Goal: Task Accomplishment & Management: Manage account settings

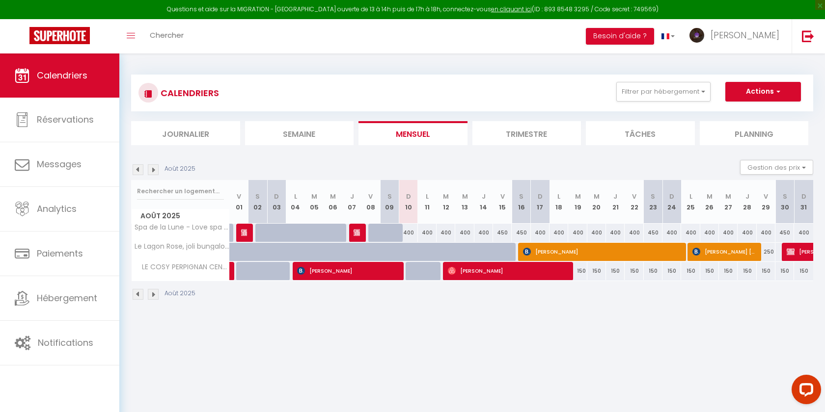
click at [795, 241] on div "400" at bounding box center [803, 233] width 19 height 18
type input "400"
type input "Dim 31 Août 2025"
type input "Lun 01 Septembre 2025"
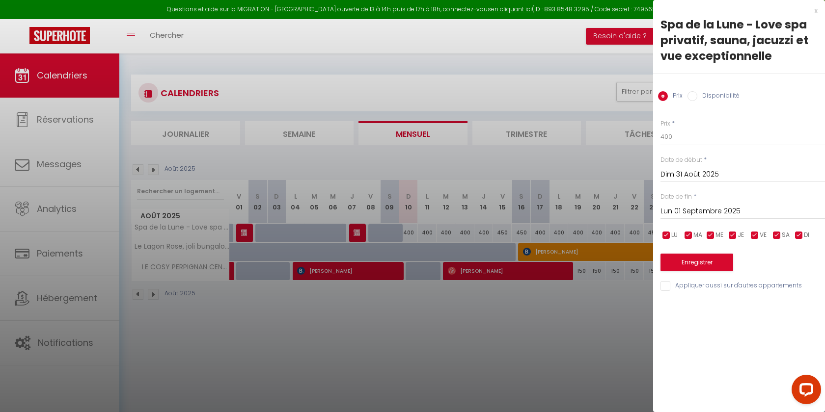
click at [628, 317] on div at bounding box center [412, 206] width 825 height 412
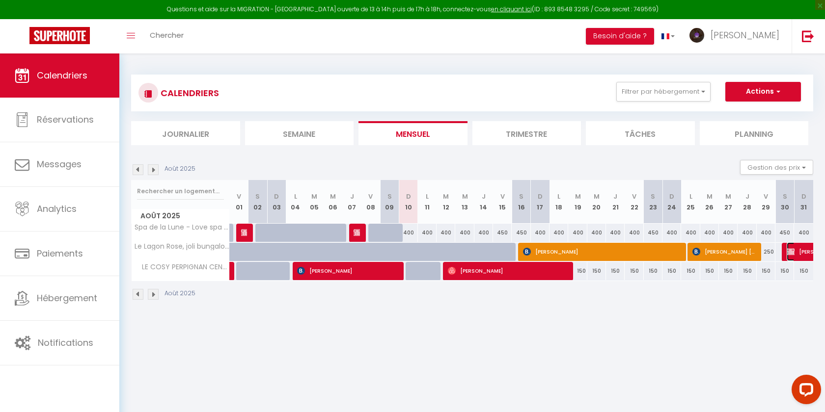
select select "OK"
select select "0"
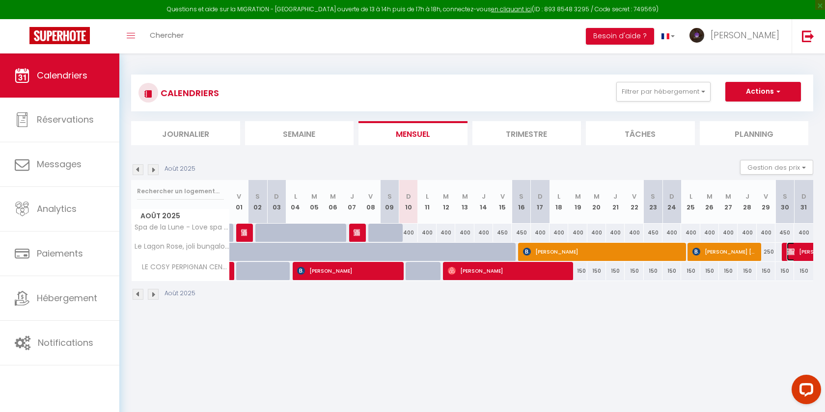
select select "1"
select select
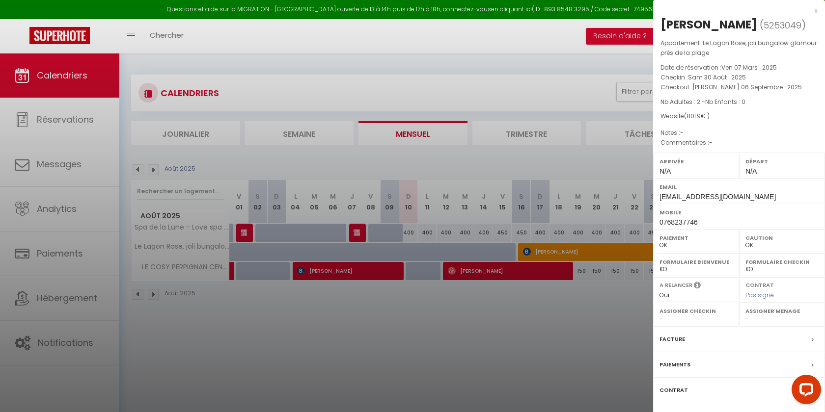
click at [672, 392] on label "Contrat" at bounding box center [673, 390] width 28 height 10
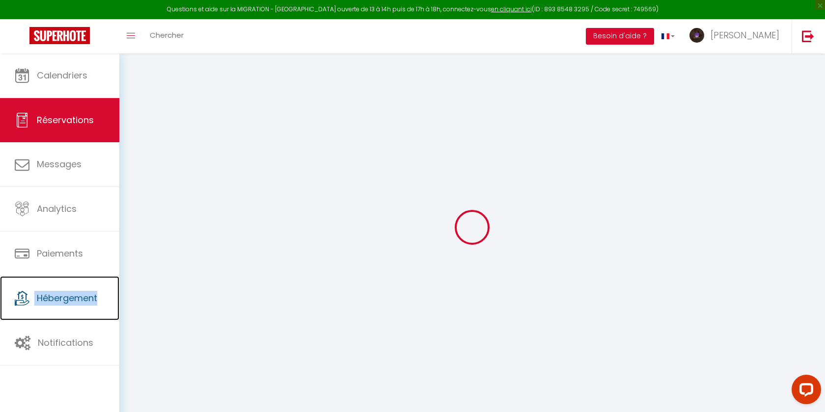
type input "Didier"
type input "Bessaguet"
type input "bessaguetd@yahoo.fr"
type input "0768237746"
type input "93600"
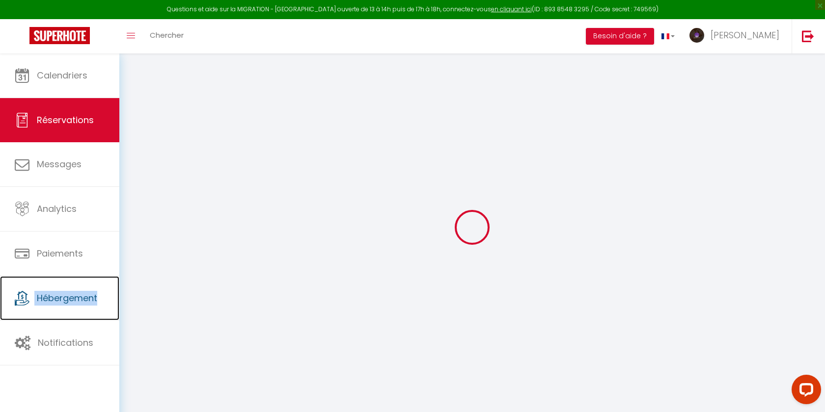
type input "98 avenue Gambetta"
type input "Aulnay sous bois"
select select "FR"
select select "45812"
select select "1"
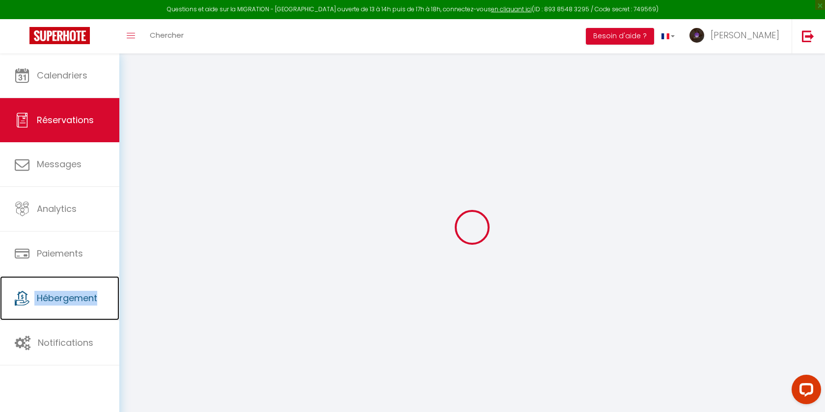
type input "Sam 30 Août 2025"
select select
type input "Sam 06 Septembre 2025"
select select
type input "2"
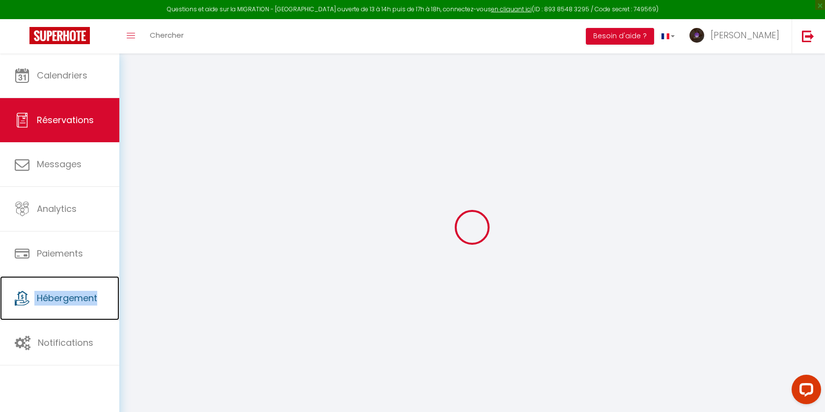
select select "12"
select select
select select "69"
type input "80"
type input "0"
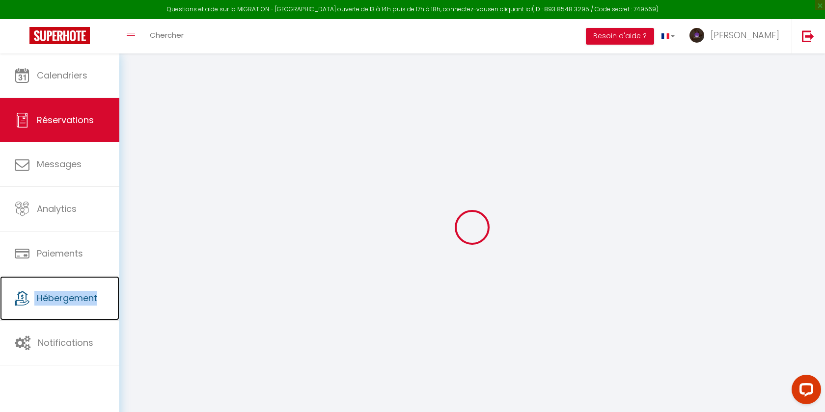
type input "0"
select select
select select "15"
select select
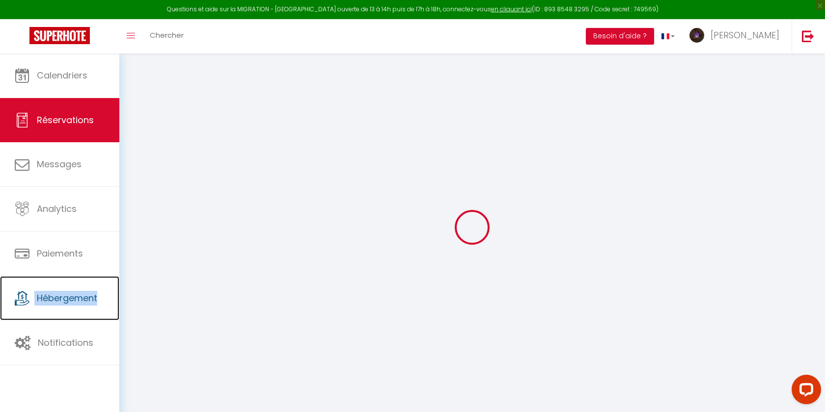
select select
checkbox input "false"
select select
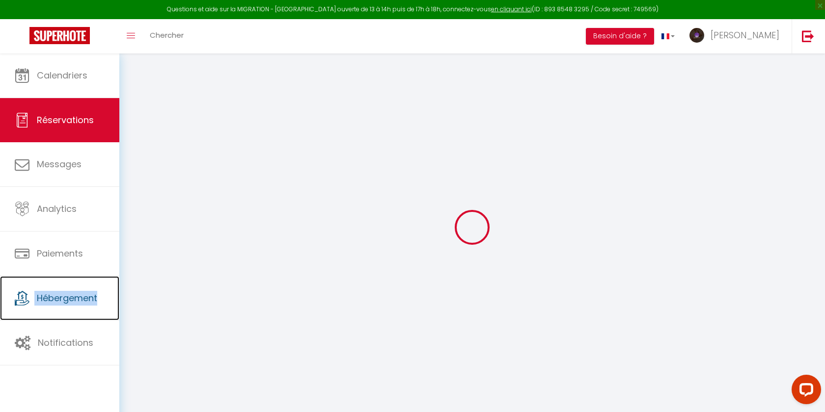
select select
checkbox input "false"
type input "90"
type input "11.9"
select select
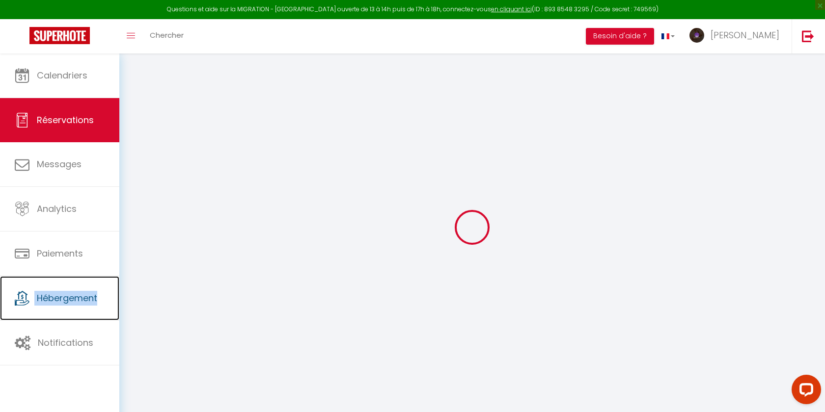
select select
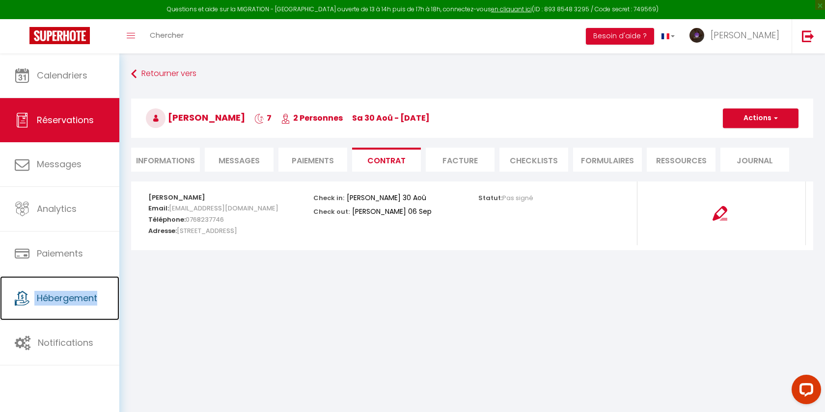
select select
click at [182, 162] on li "Informations" at bounding box center [165, 160] width 69 height 24
select select
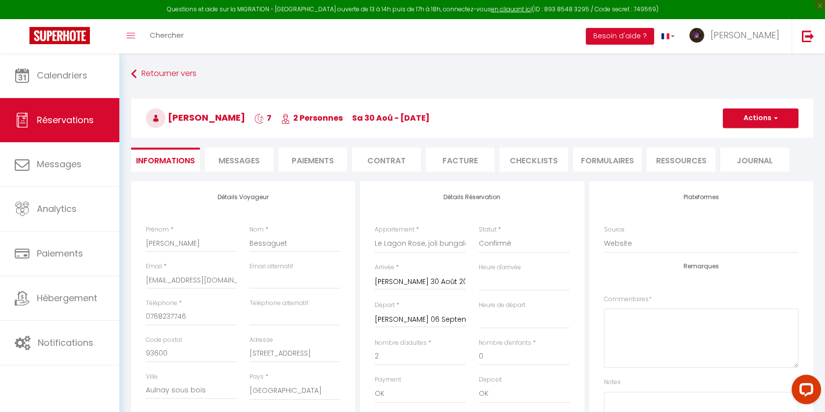
click at [306, 161] on li "Paiements" at bounding box center [312, 160] width 69 height 24
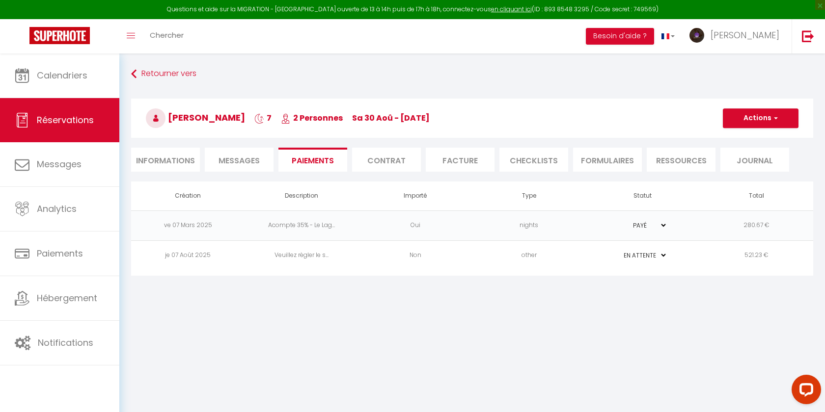
click at [166, 156] on li "Informations" at bounding box center [165, 160] width 69 height 24
select select
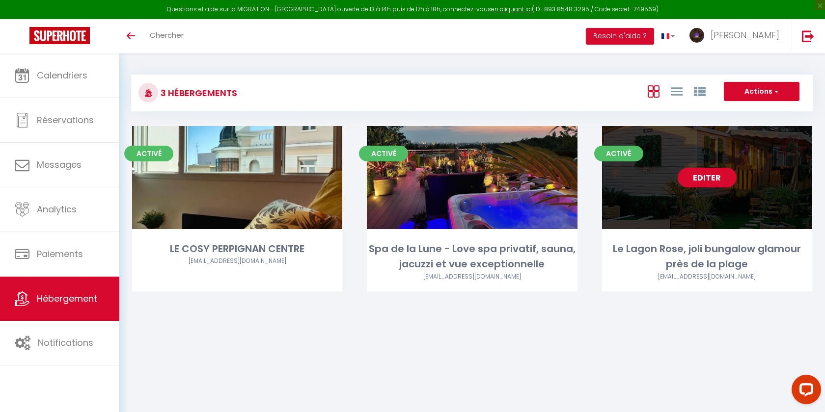
click at [701, 178] on link "Editer" at bounding box center [706, 178] width 59 height 20
select select "3"
select select "2"
select select "1"
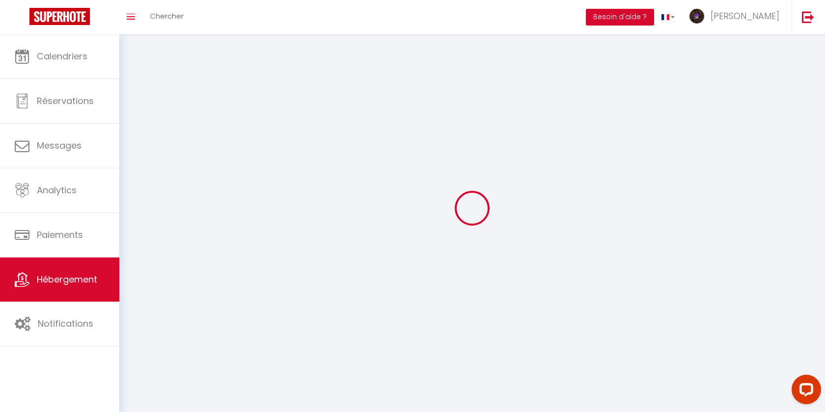
select select
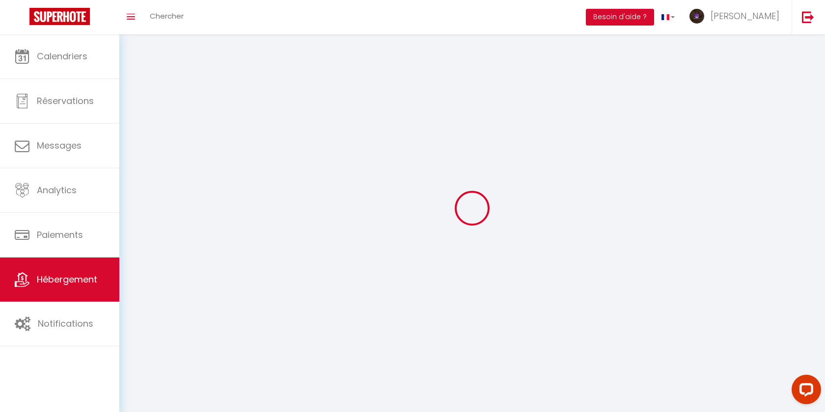
select select
checkbox input "false"
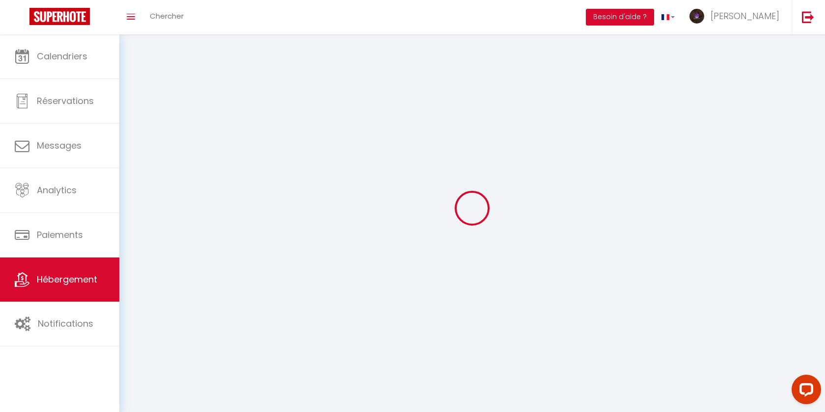
select select
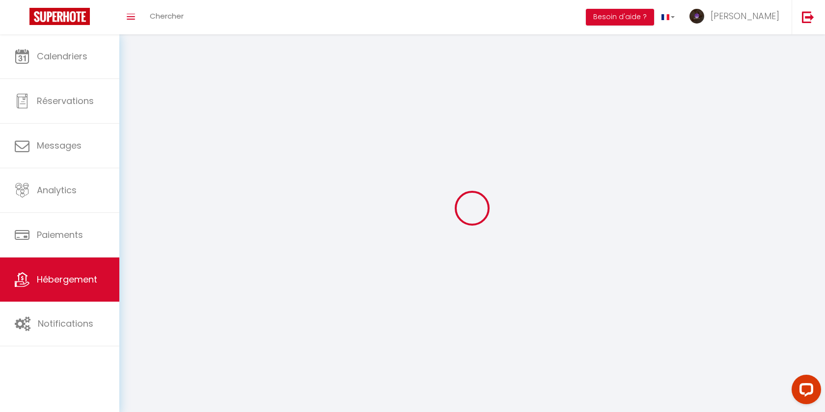
select select
checkbox input "false"
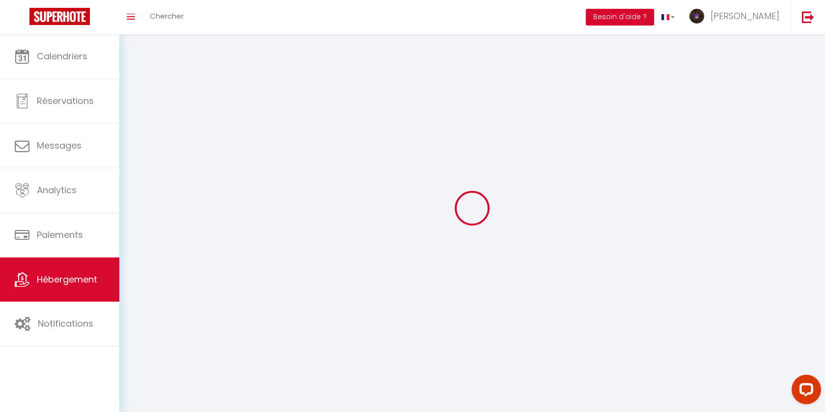
checkbox input "false"
select select
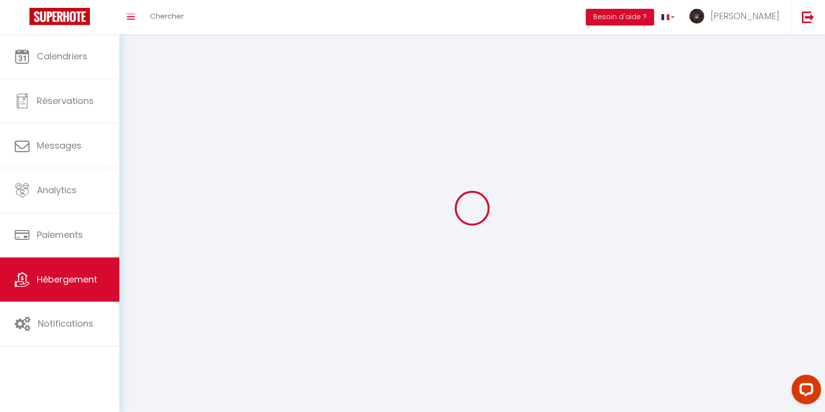
select select
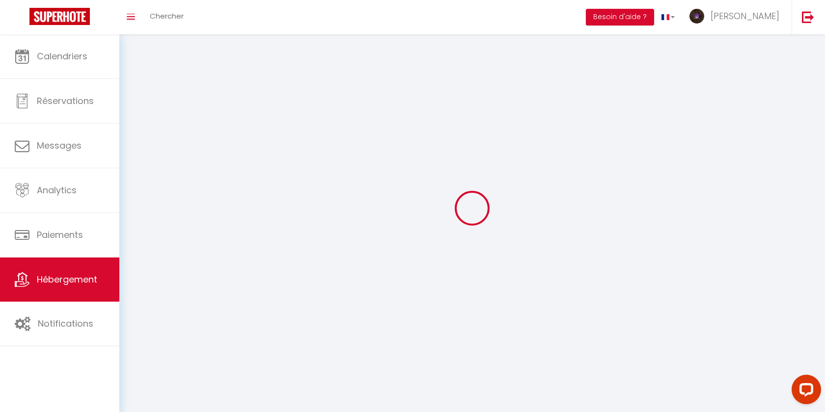
select select
checkbox input "false"
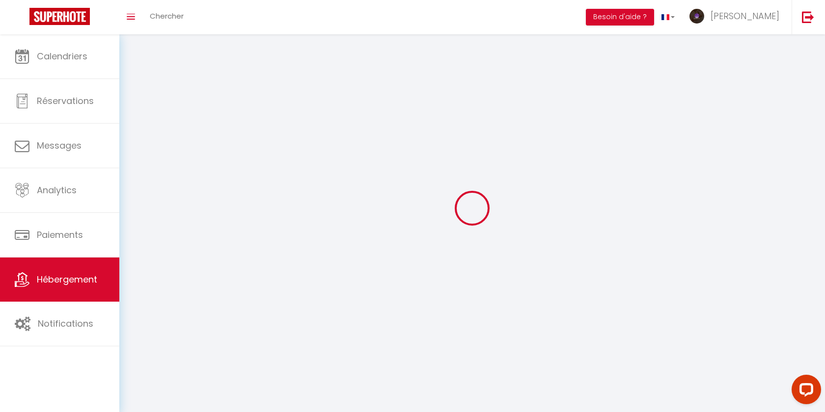
checkbox input "false"
select select
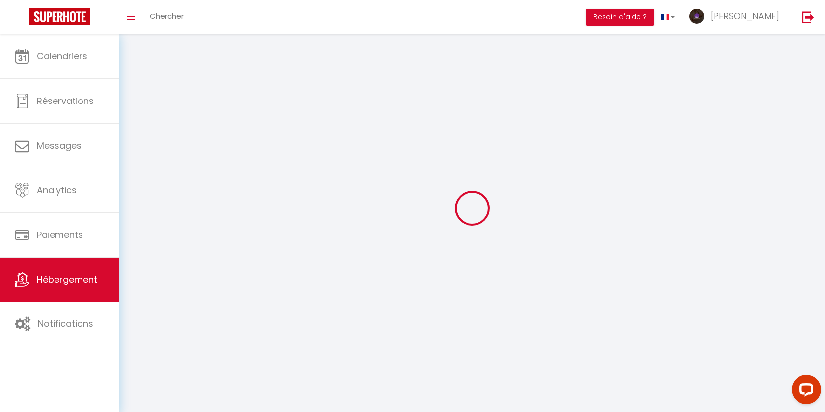
select select
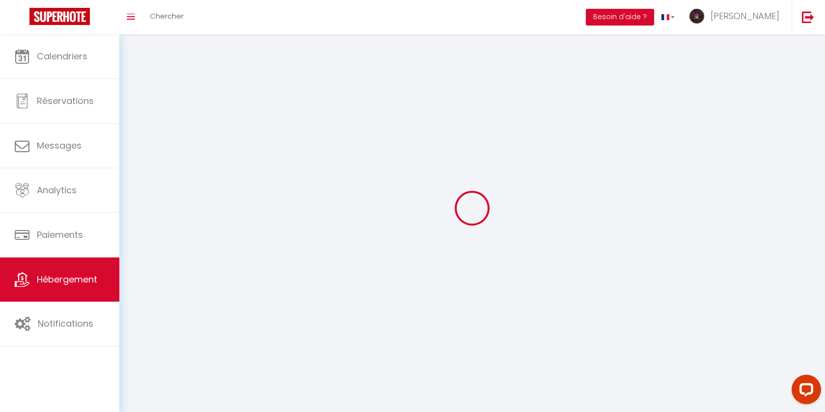
select select
checkbox input "false"
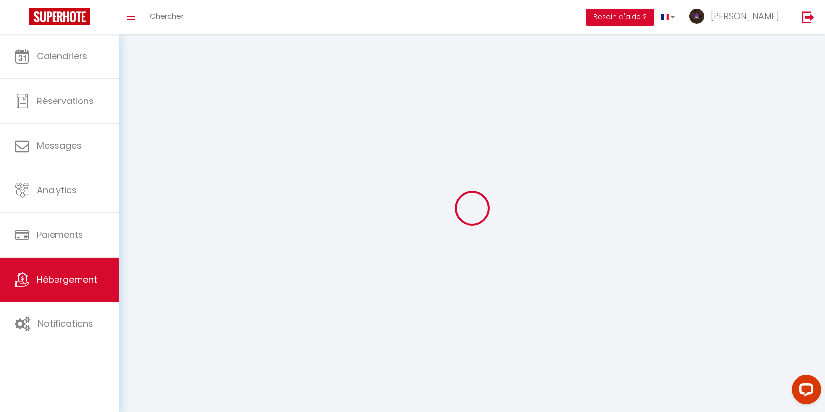
checkbox input "false"
select select "28"
select select
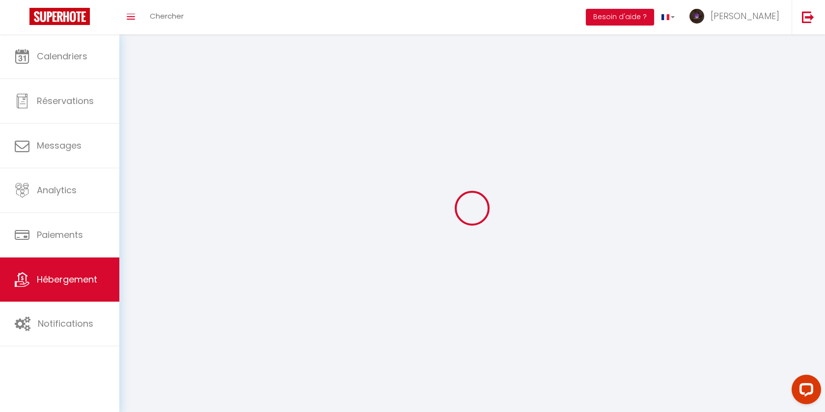
select select
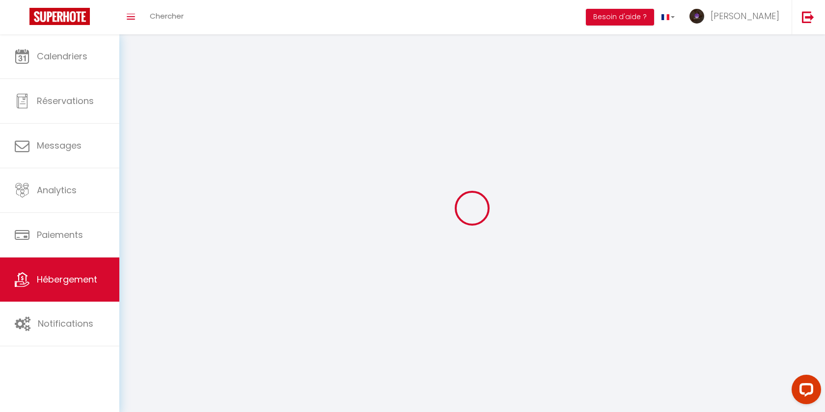
checkbox input "false"
select select
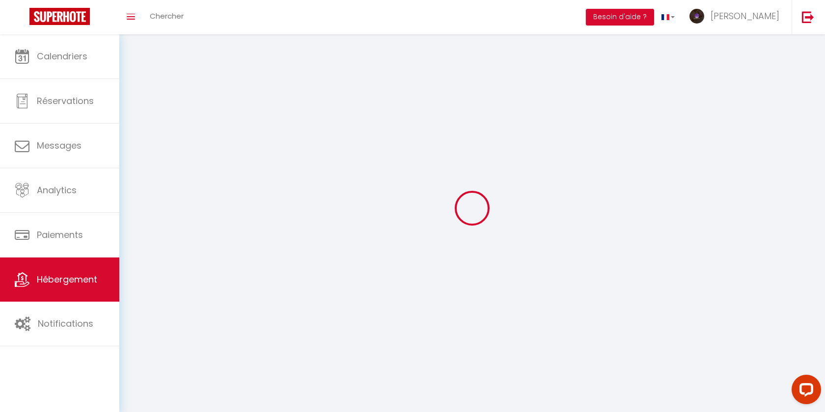
select select
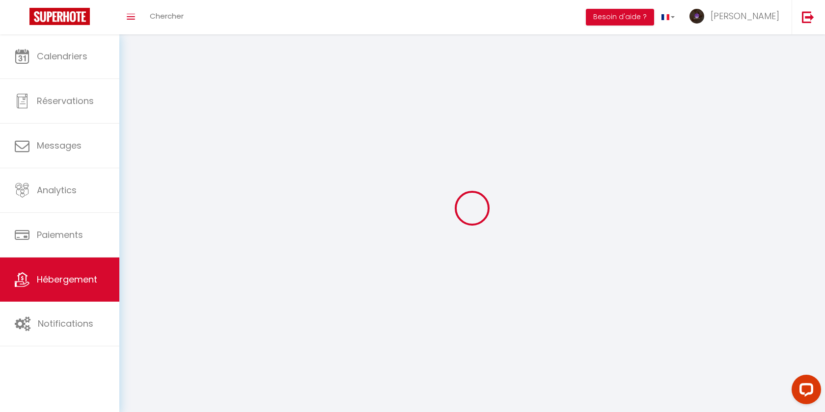
select select
checkbox input "false"
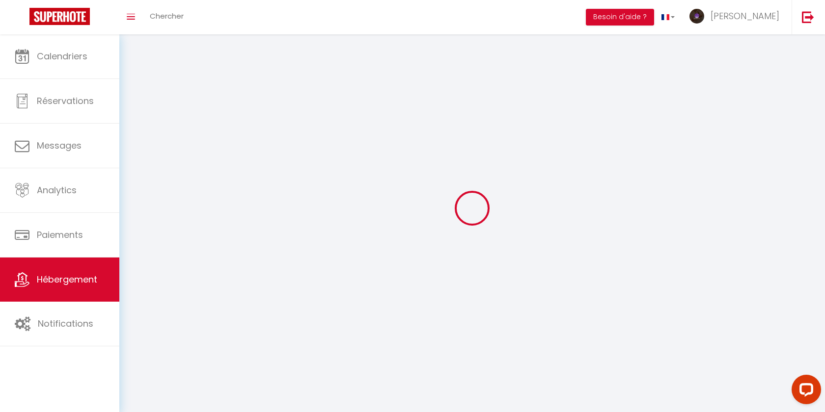
checkbox input "false"
select select
select select "1"
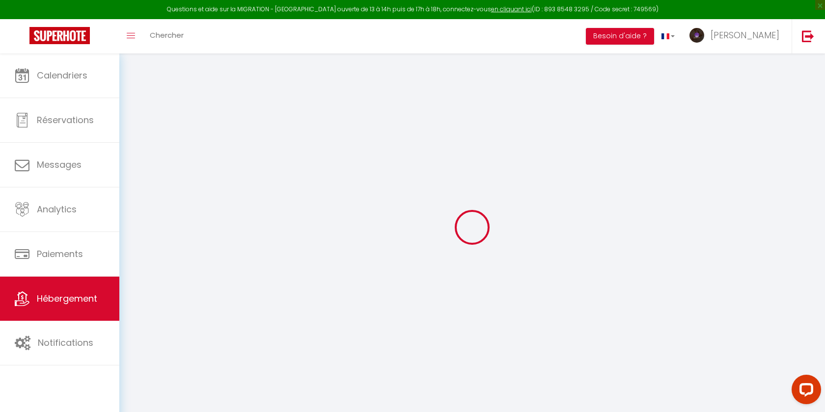
select select
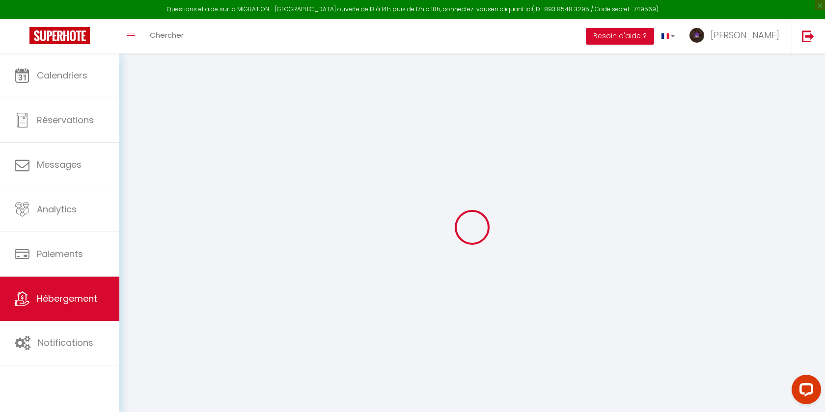
select select
checkbox input "false"
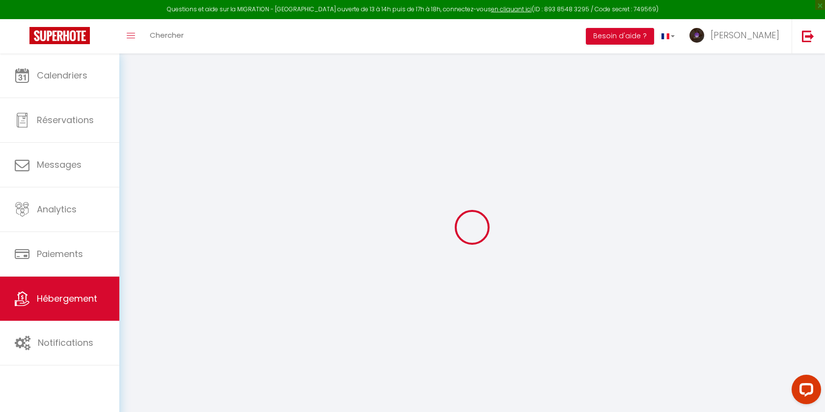
select select
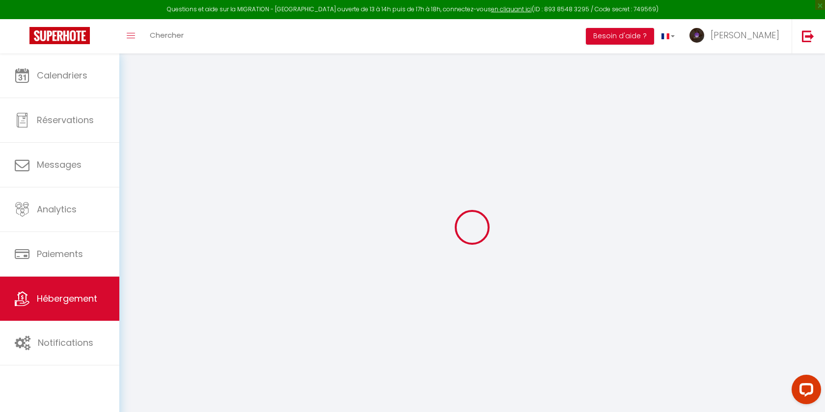
select select
checkbox input "false"
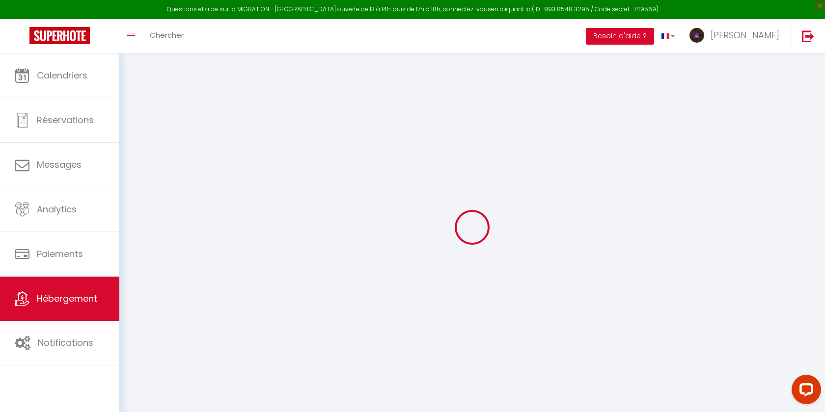
checkbox input "false"
select select
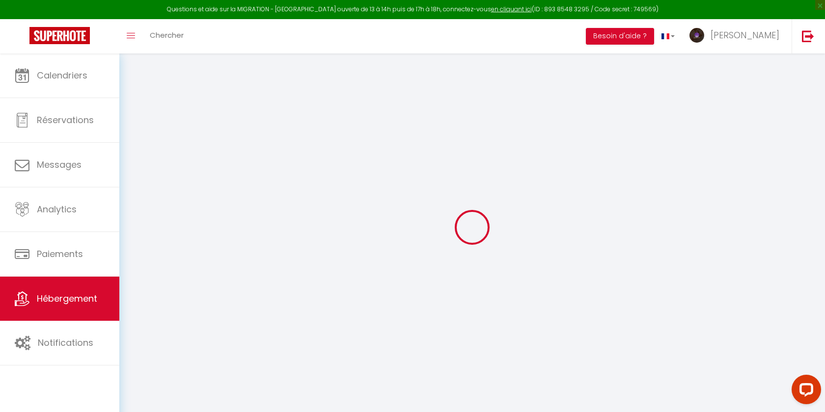
select select
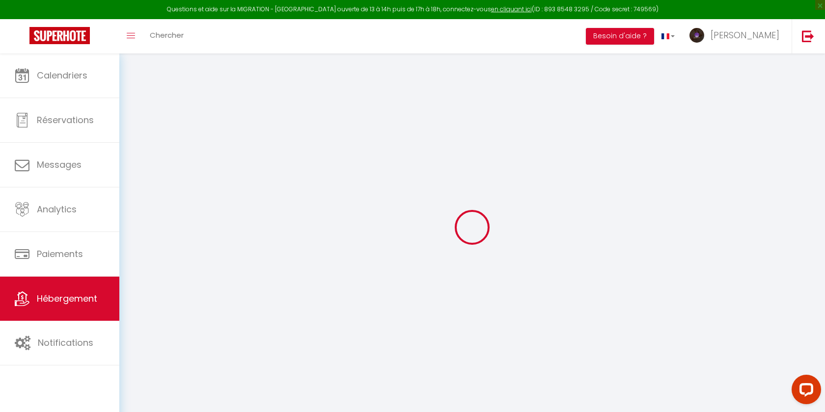
checkbox input "false"
select select
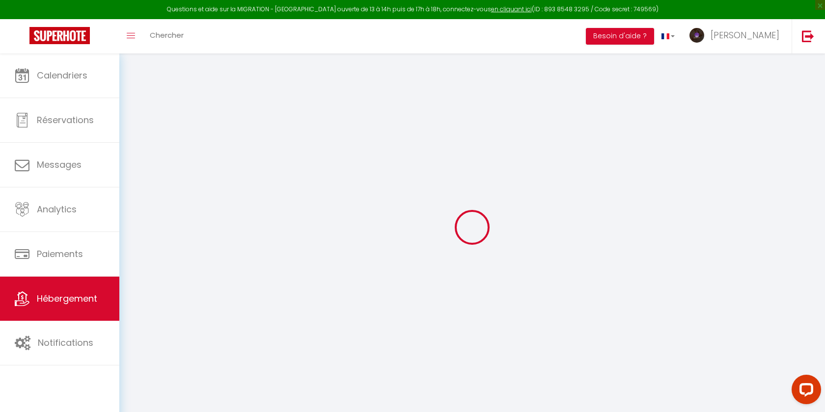
select select
type input "Le Lagon Rose, joli bungalow glamour près de la plage"
type input "BODY"
type input "BODY PARADIS"
type input "[STREET_ADDRESS]"
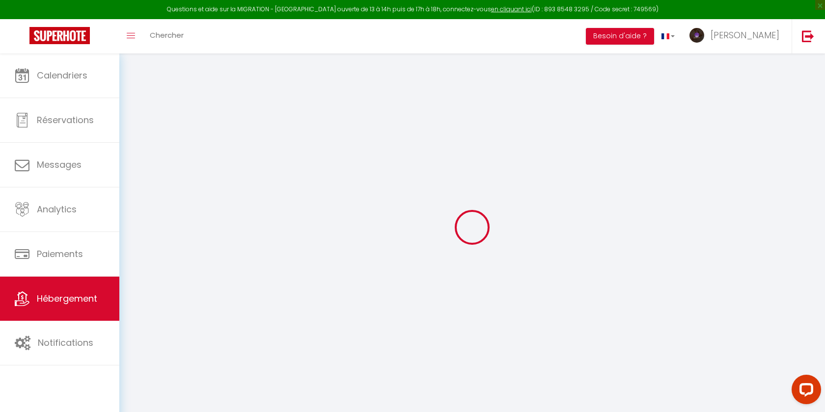
type input "93390"
type input "Clichy sous Bois"
select select "boutique_hotels_and_more"
select select "6"
select select "2"
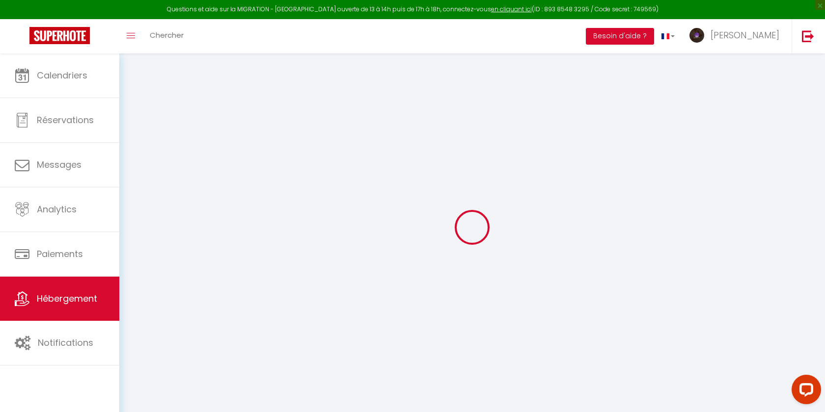
select select "2"
type input "80"
type input "90"
type input "0.85"
type input "300"
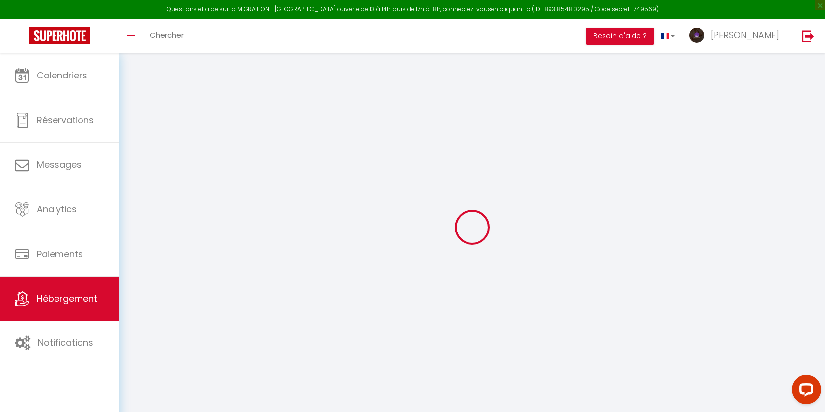
type input "20"
select select
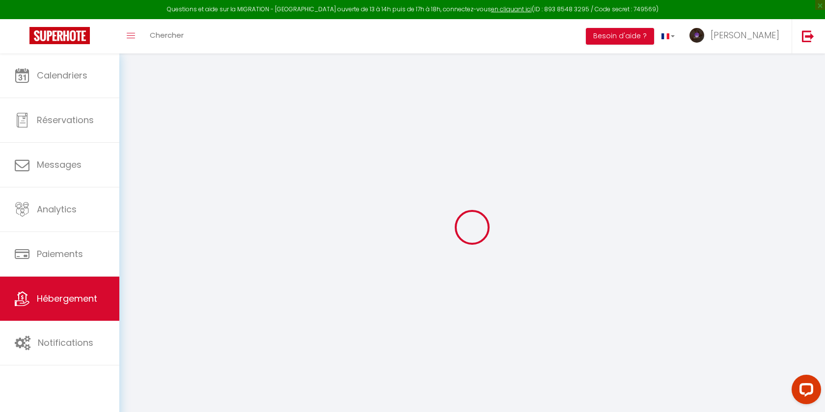
select select
type input "11 voie des Flamants Roses"
type input "66140"
type input "Canet-[GEOGRAPHIC_DATA]"
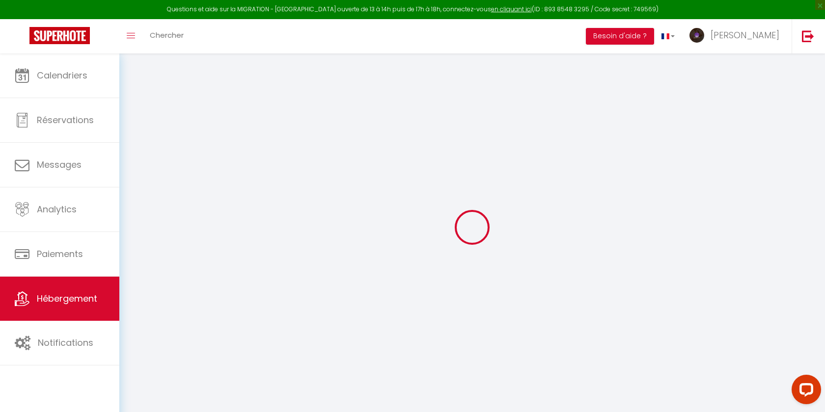
type input "[EMAIL_ADDRESS][DOMAIN_NAME]"
select select "9168"
checkbox input "true"
checkbox input "false"
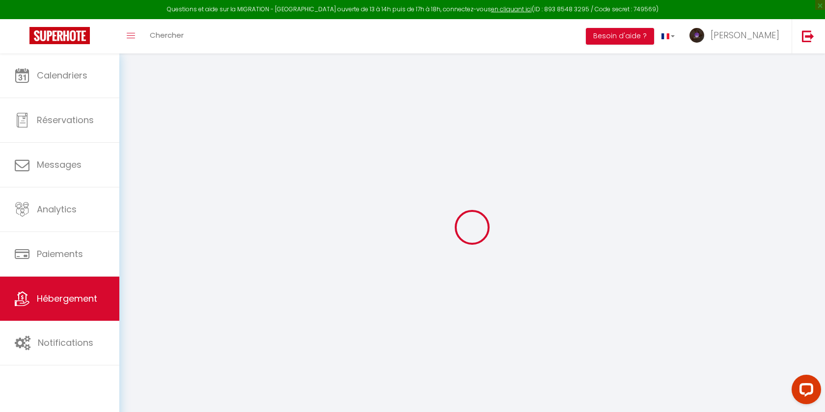
checkbox input "false"
type input "0"
type input "80"
type input "0"
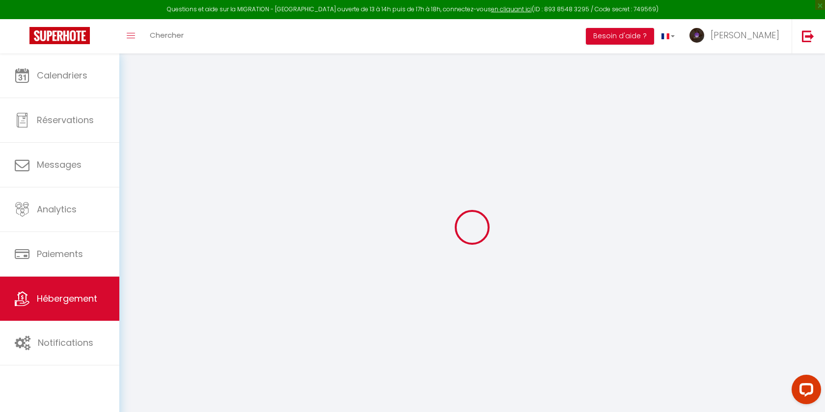
type input "10"
select select
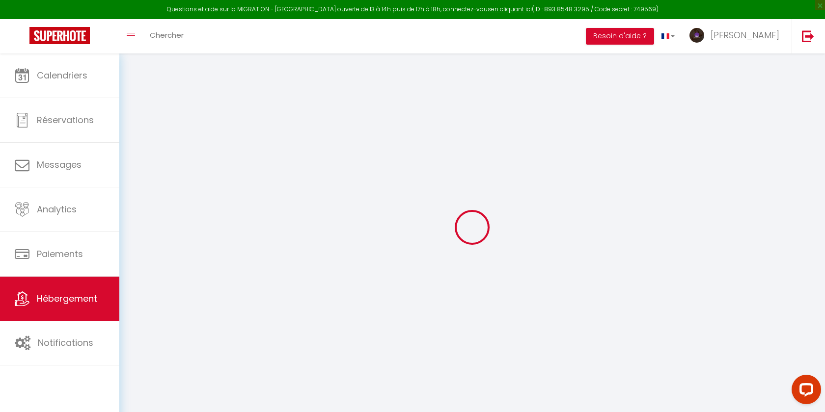
select select
checkbox input "true"
checkbox input "false"
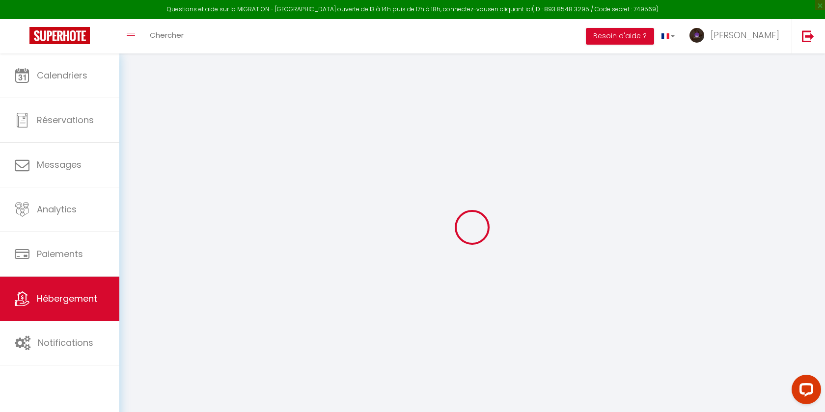
checkbox input "false"
select select
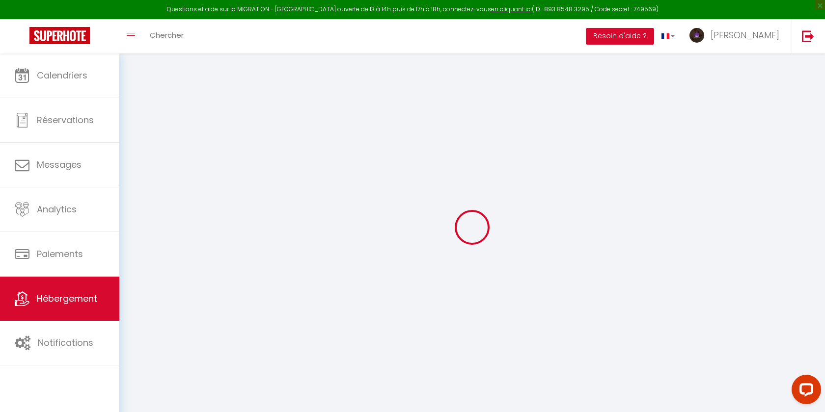
select select
checkbox input "true"
checkbox input "false"
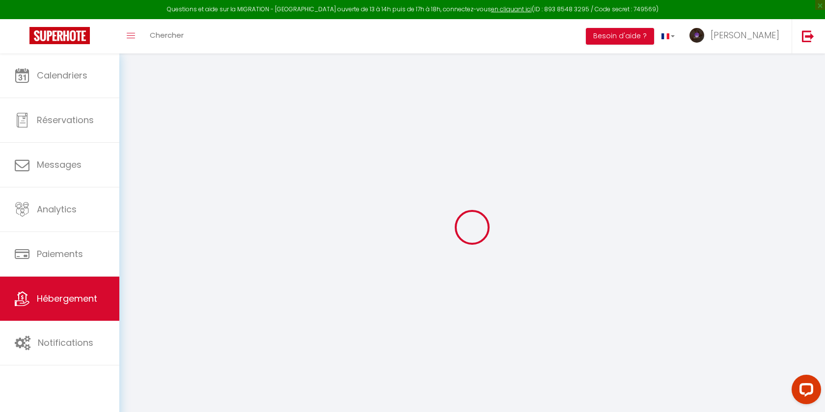
checkbox input "false"
select select "lodge"
select select "51058"
checkbox input "true"
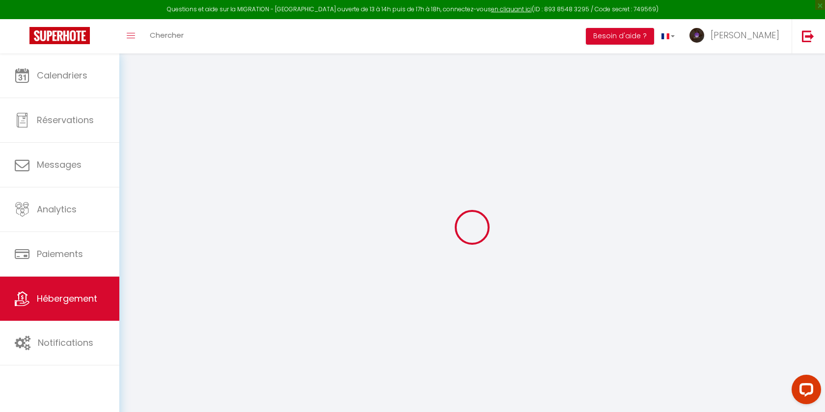
checkbox input "false"
checkbox input "true"
checkbox input "false"
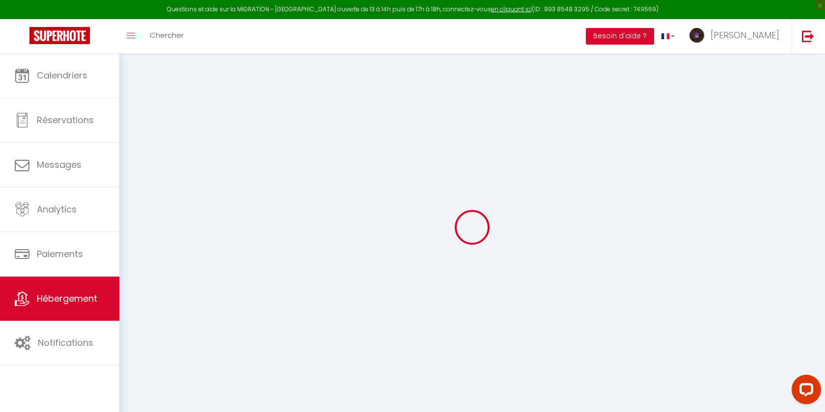
checkbox input "false"
checkbox input "true"
checkbox input "false"
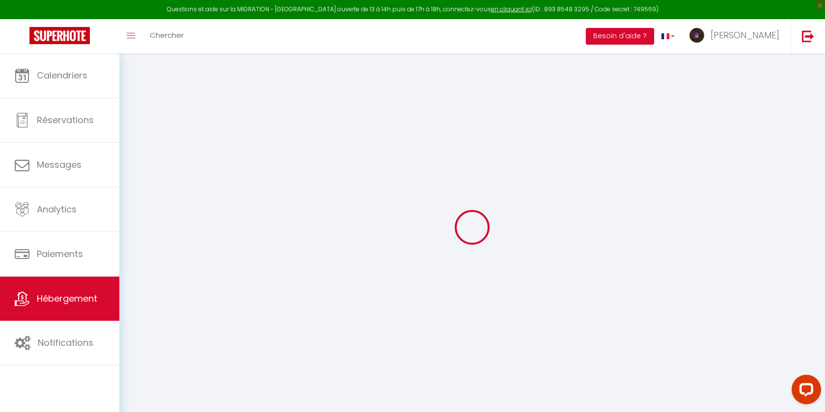
checkbox input "false"
select select "15:00"
select select "20:00"
select select "11:00"
select select "30"
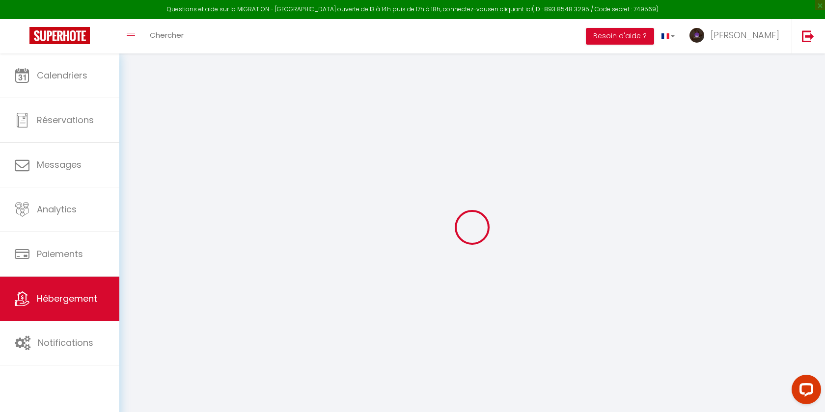
select select "120"
select select "10:00"
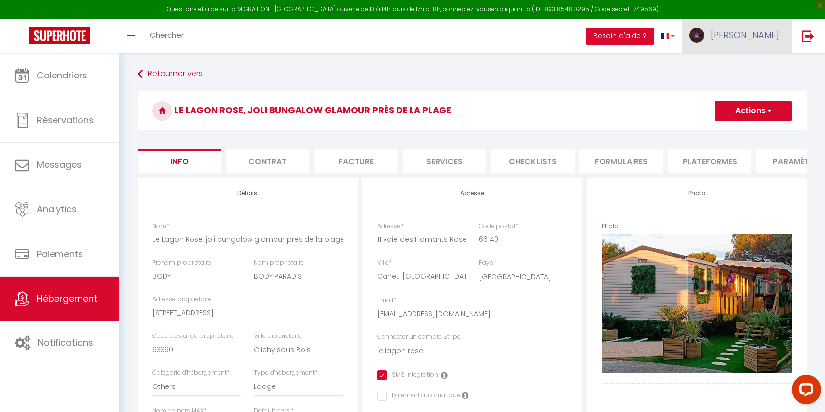
click at [770, 30] on span "[PERSON_NAME]" at bounding box center [744, 35] width 69 height 12
click at [756, 72] on link "Paramètres" at bounding box center [752, 68] width 73 height 17
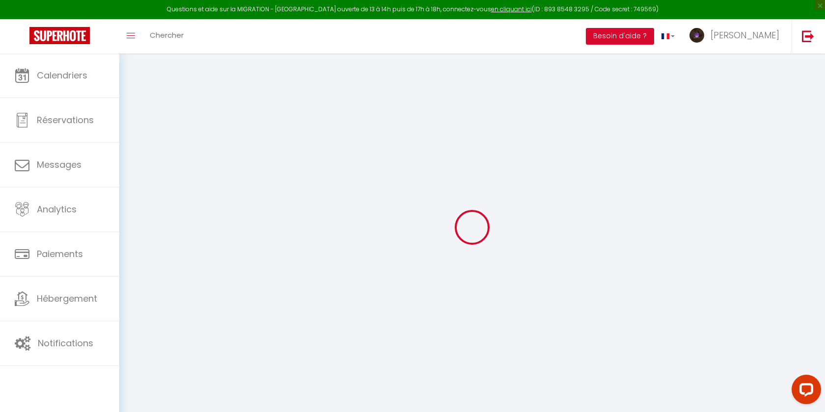
type input "[PERSON_NAME]"
type input "LANDRES"
type input "0783948861"
type input "[STREET_ADDRESS]"
type input "93390"
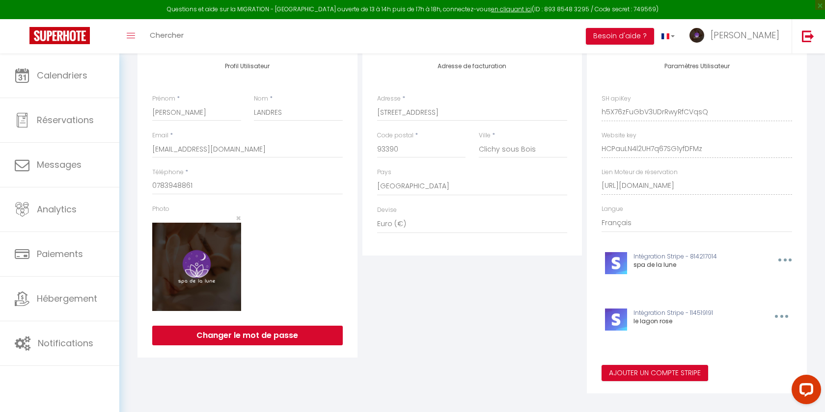
scroll to position [118, 0]
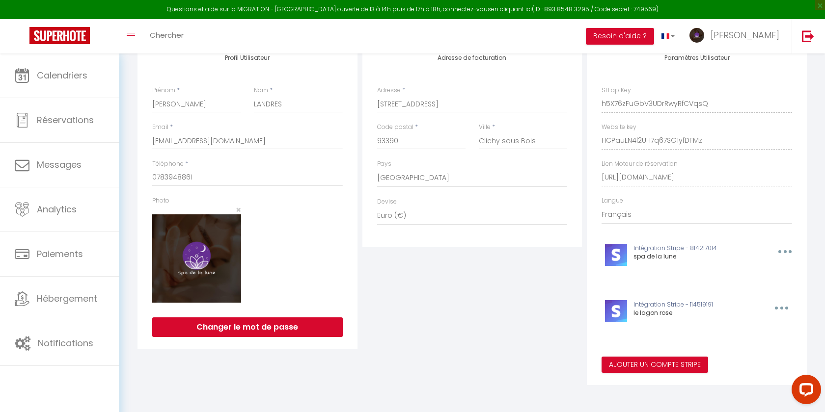
click at [779, 260] on button "button" at bounding box center [783, 252] width 30 height 16
click at [744, 345] on button "Editer" at bounding box center [756, 348] width 73 height 17
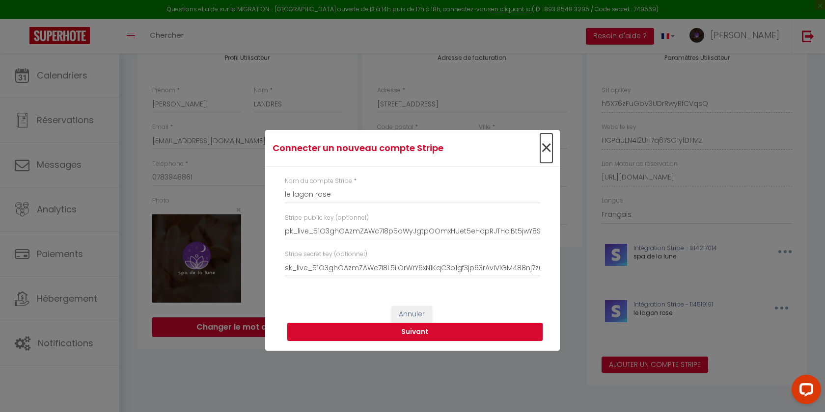
click at [548, 149] on span "×" at bounding box center [546, 148] width 12 height 29
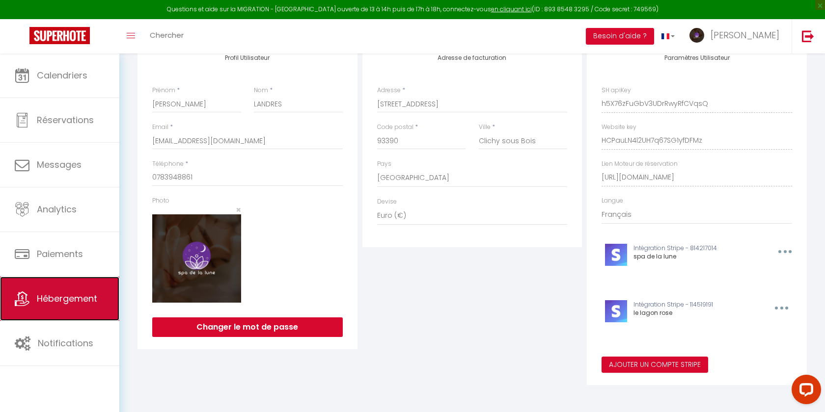
click at [65, 317] on link "Hébergement" at bounding box center [59, 299] width 119 height 44
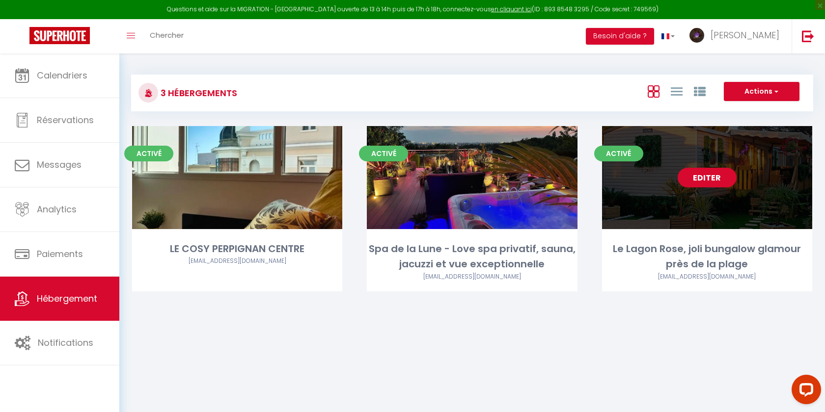
click at [711, 173] on link "Editer" at bounding box center [706, 178] width 59 height 20
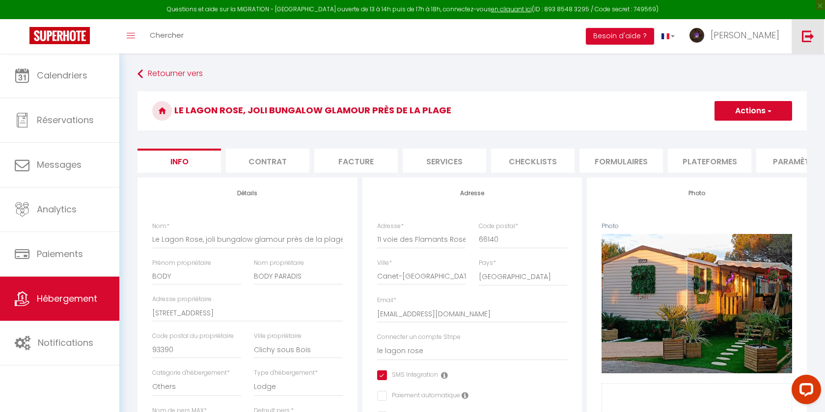
click at [808, 30] on img at bounding box center [808, 36] width 12 height 12
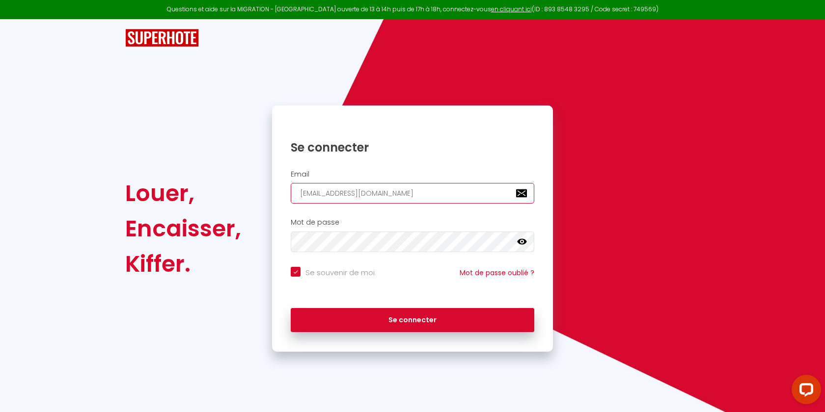
click at [413, 193] on input "[EMAIL_ADDRESS][DOMAIN_NAME]" at bounding box center [412, 193] width 243 height 21
paste input "[EMAIL_ADDRESS]"
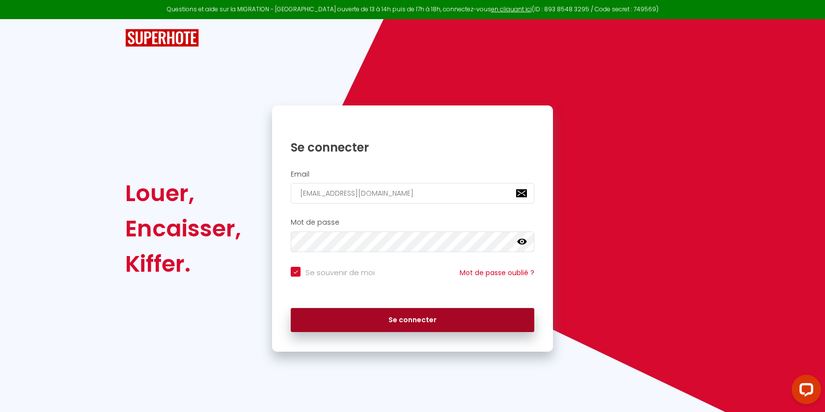
click at [373, 315] on button "Se connecter" at bounding box center [412, 320] width 243 height 25
